Goal: Task Accomplishment & Management: Use online tool/utility

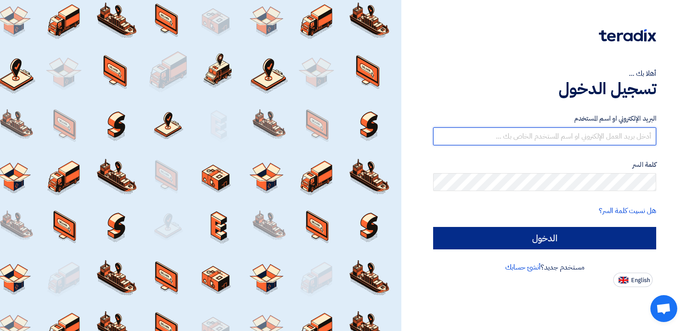
type input "[EMAIL_ADDRESS][DOMAIN_NAME]"
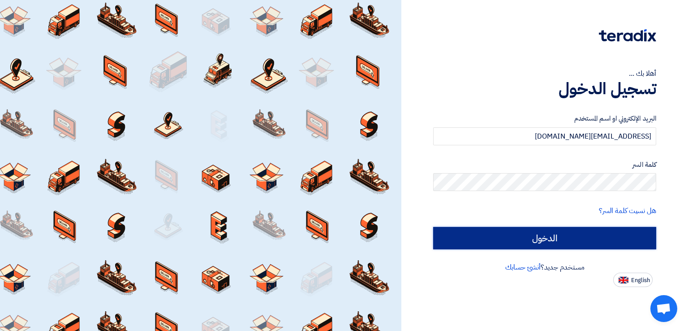
click at [548, 243] on input "الدخول" at bounding box center [544, 238] width 223 height 22
type input "Sign in"
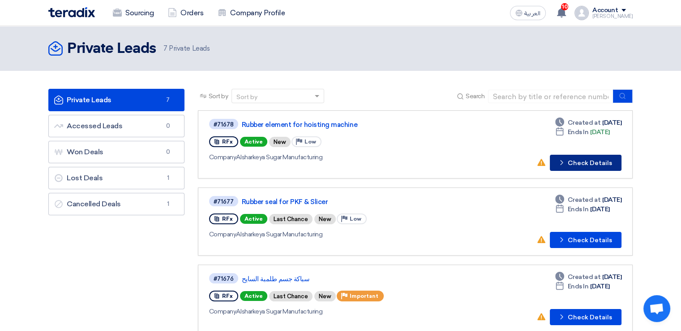
click at [583, 162] on button "Check details Check Details" at bounding box center [586, 163] width 72 height 16
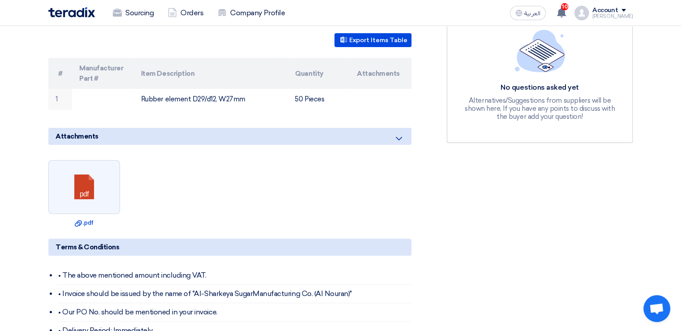
scroll to position [269, 0]
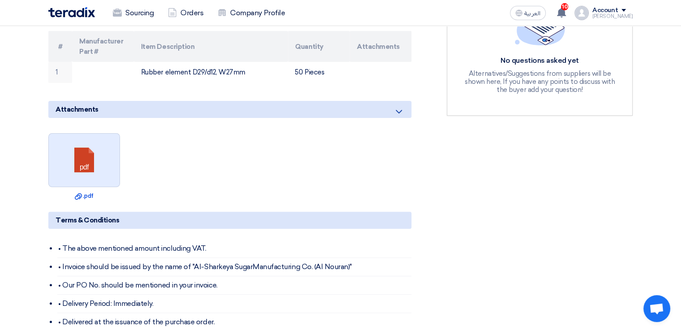
click at [93, 145] on link at bounding box center [85, 160] width 72 height 54
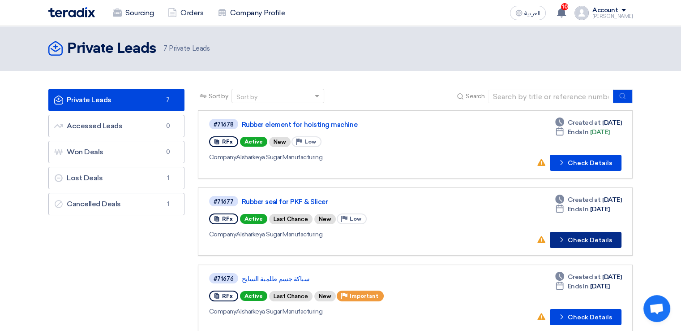
click at [584, 239] on button "Check details Check Details" at bounding box center [586, 240] width 72 height 16
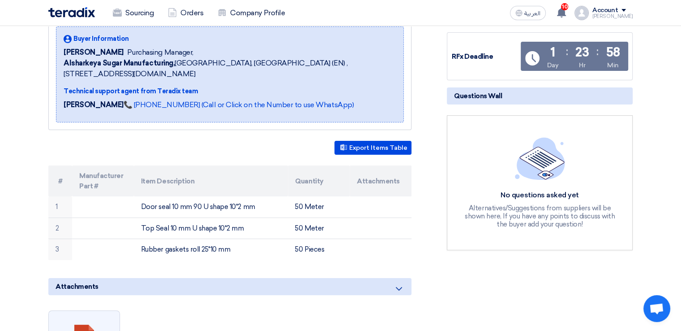
scroll to position [224, 0]
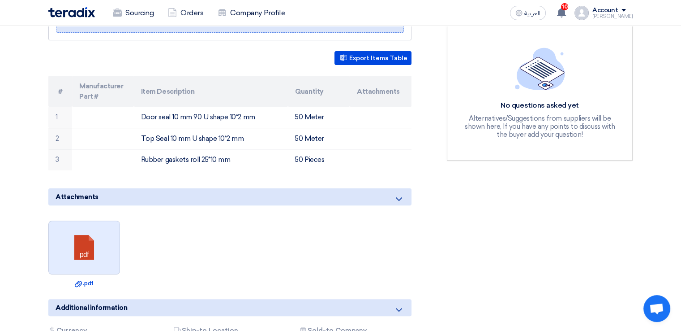
click at [82, 231] on link at bounding box center [85, 248] width 72 height 54
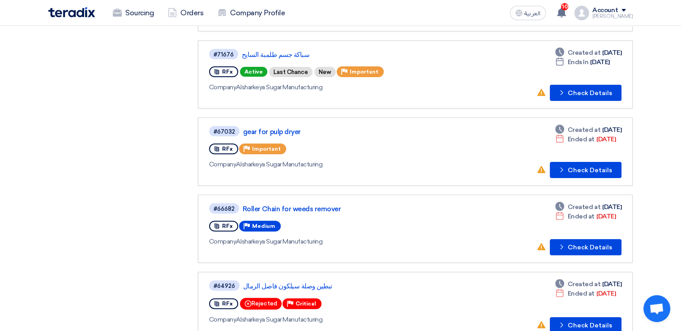
scroll to position [179, 0]
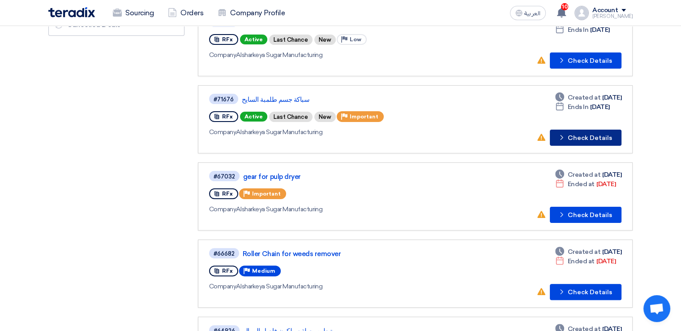
click at [604, 142] on button "Check details Check Details" at bounding box center [586, 137] width 72 height 16
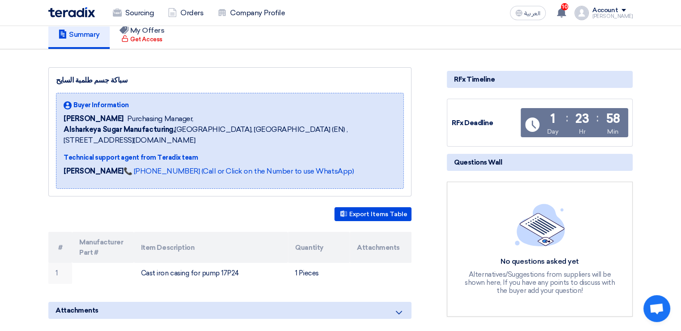
scroll to position [179, 0]
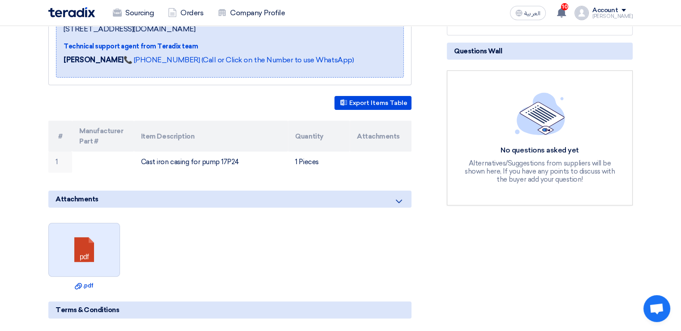
click at [92, 239] on link at bounding box center [85, 250] width 72 height 54
click at [83, 230] on link at bounding box center [85, 250] width 72 height 54
